Goal: Task Accomplishment & Management: Manage account settings

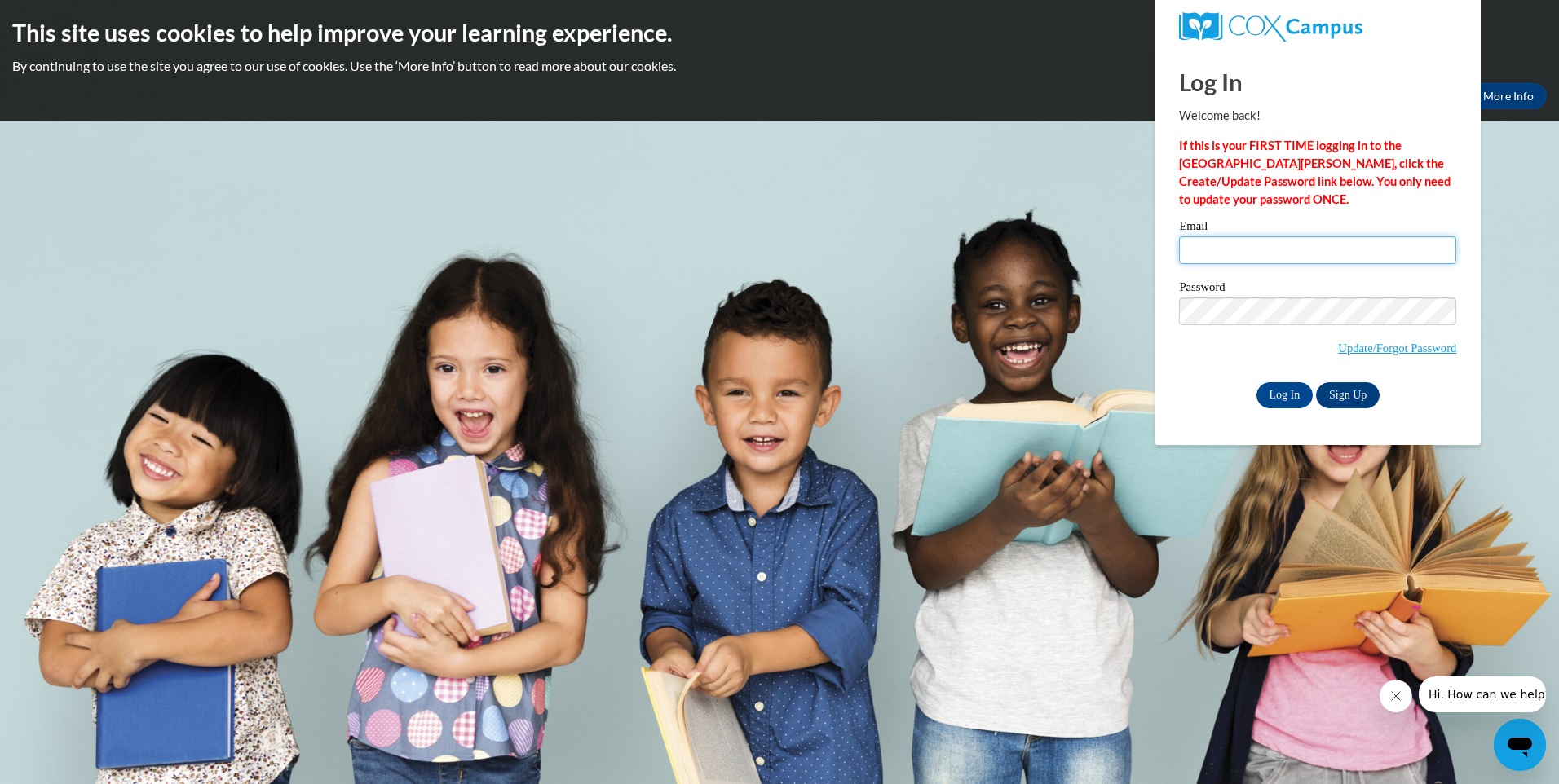
click at [1213, 250] on input "Email" at bounding box center [1318, 250] width 278 height 28
drag, startPoint x: 1229, startPoint y: 253, endPoint x: 1255, endPoint y: 255, distance: 26.1
click at [1229, 253] on input "Email" at bounding box center [1318, 250] width 278 height 28
type input "f43327@forsyth.k12.ga.us"
click at [1257, 382] on input "Log In" at bounding box center [1285, 394] width 57 height 26
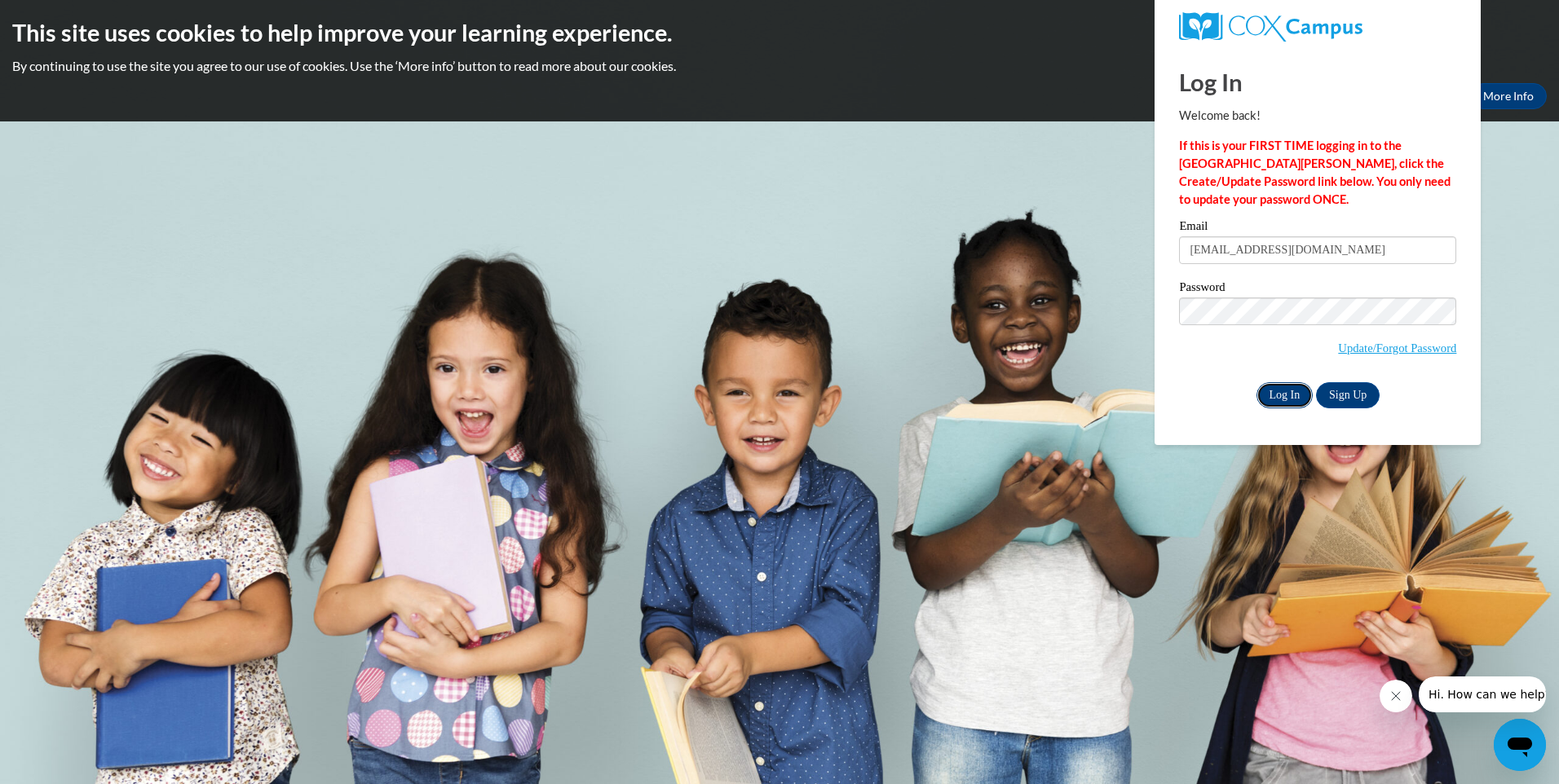
click at [1282, 397] on input "Log In" at bounding box center [1285, 394] width 57 height 26
click at [1260, 255] on input "Email" at bounding box center [1318, 250] width 278 height 28
type input "f43327@forsyth.k12.ga.us"
click at [1257, 382] on input "Log In" at bounding box center [1285, 394] width 57 height 26
click at [1053, 296] on body "This site uses cookies to help improve your learning experience. By continuing …" at bounding box center [780, 392] width 1559 height 784
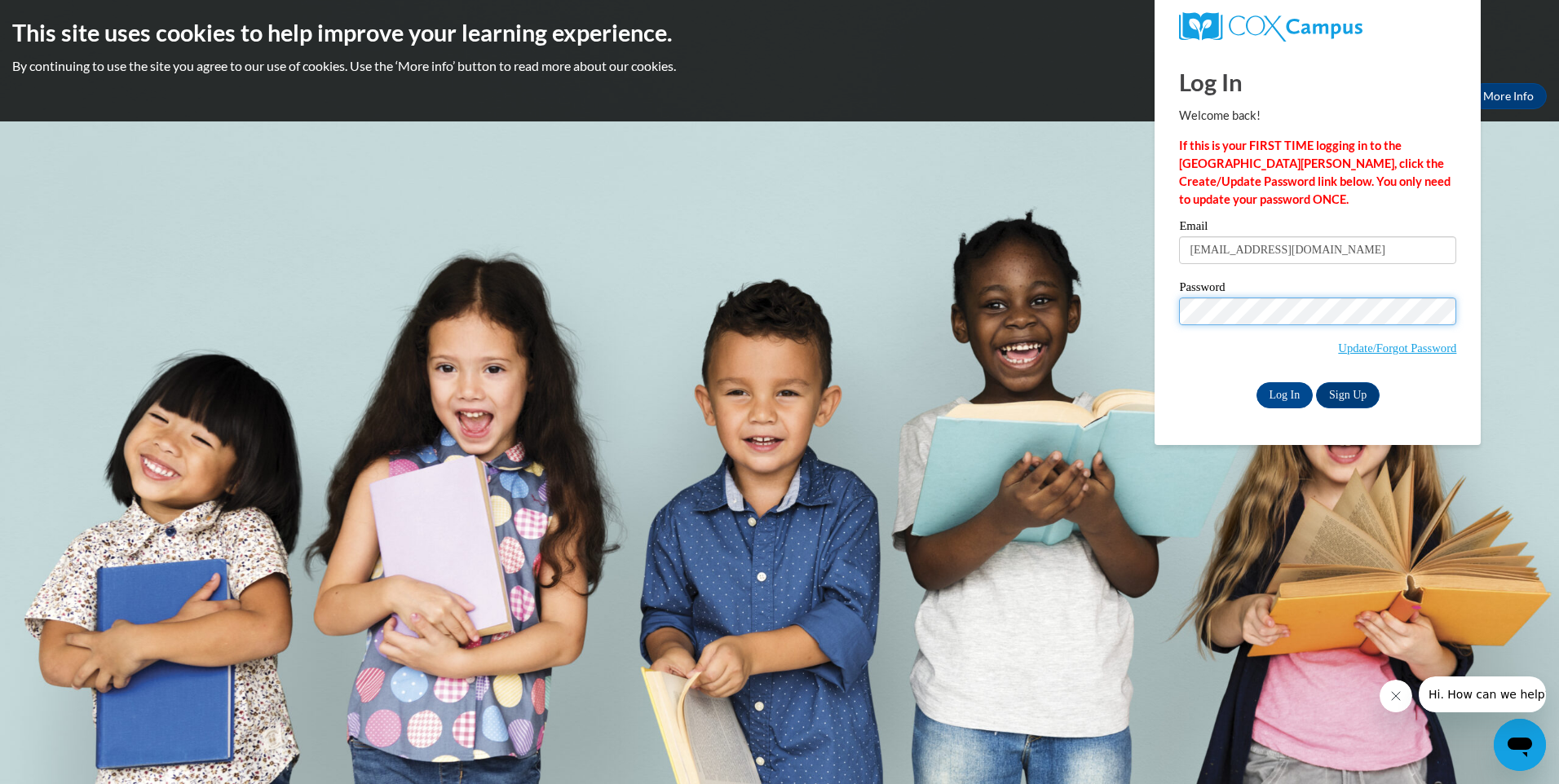
click at [1257, 382] on input "Log In" at bounding box center [1285, 394] width 57 height 26
